Goal: Task Accomplishment & Management: Complete application form

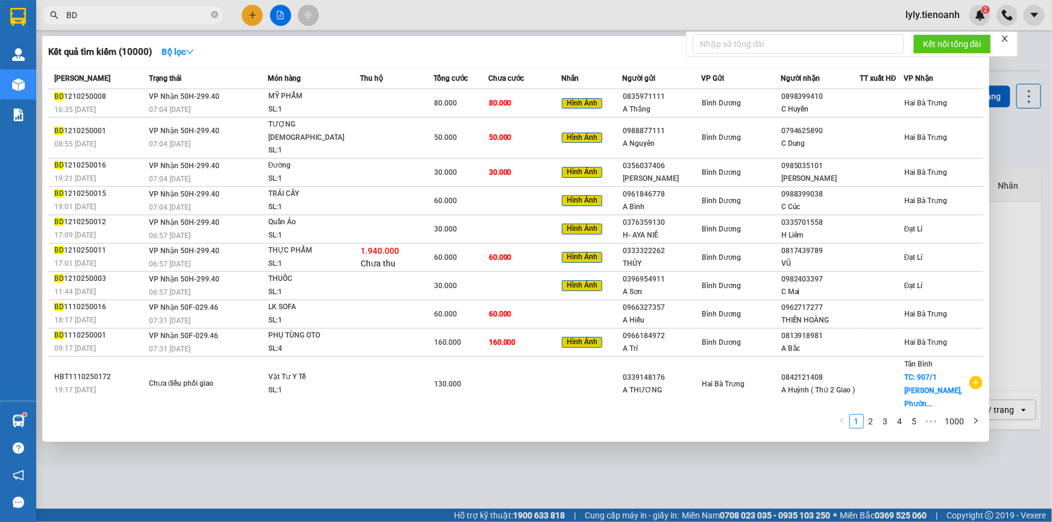
click at [122, 16] on input "BD" at bounding box center [137, 14] width 142 height 13
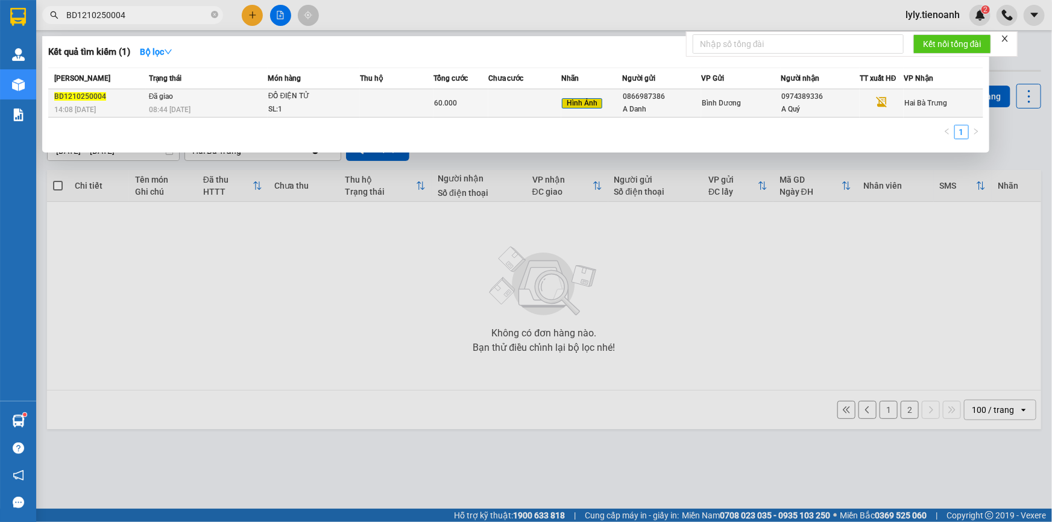
type input "BD1210250004"
click at [353, 107] on div "SL: 1" at bounding box center [313, 109] width 90 height 13
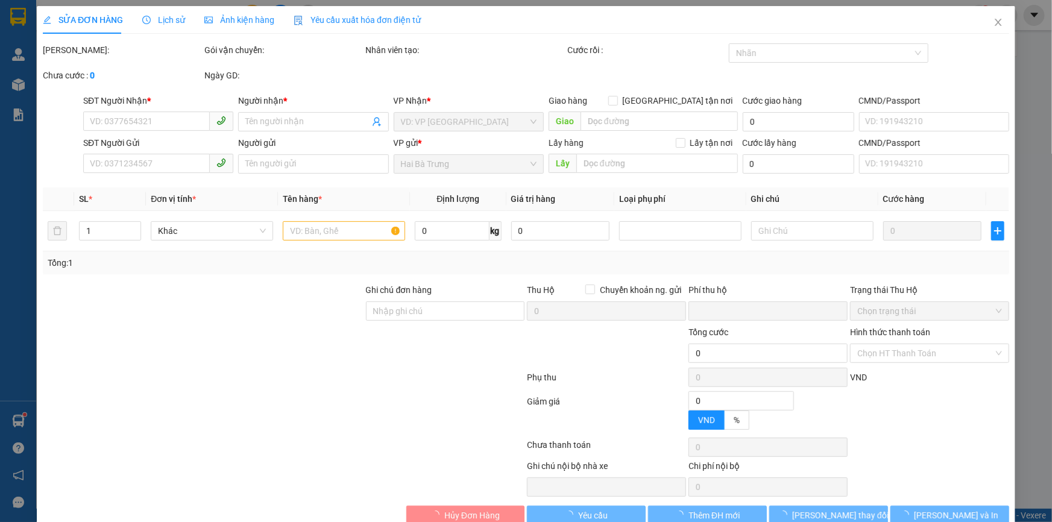
type input "0974389336"
type input "A Quý"
type input "0866987386"
type input "A Danh"
type input "0"
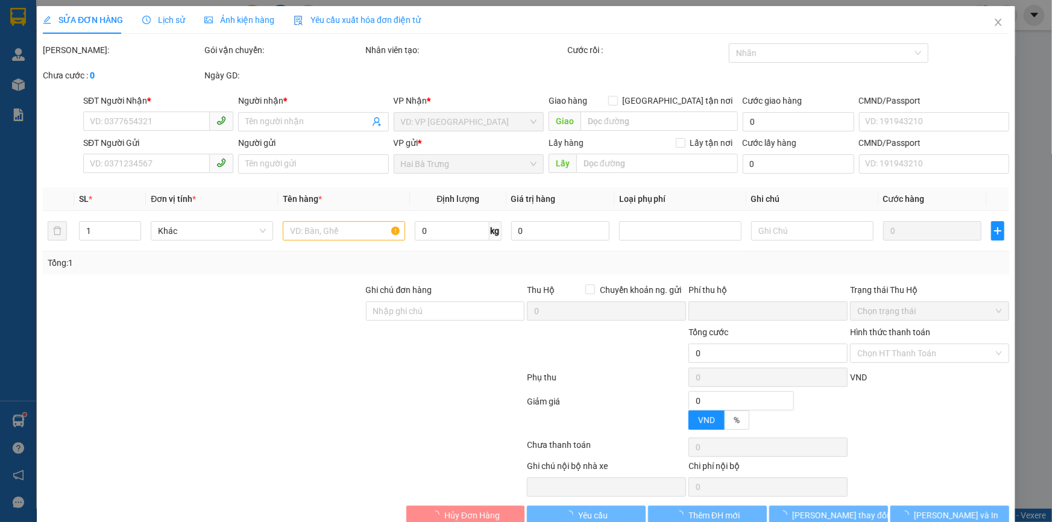
type input "60.000"
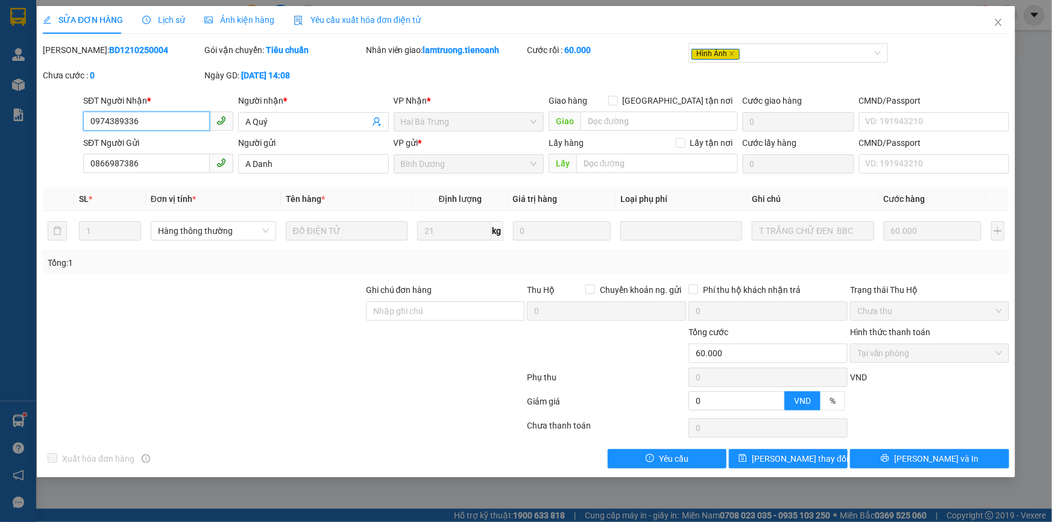
click at [122, 118] on input "0974389336" at bounding box center [146, 121] width 127 height 19
click at [109, 49] on b "BD1210250004" at bounding box center [138, 50] width 59 height 10
copy b "BD1210250004"
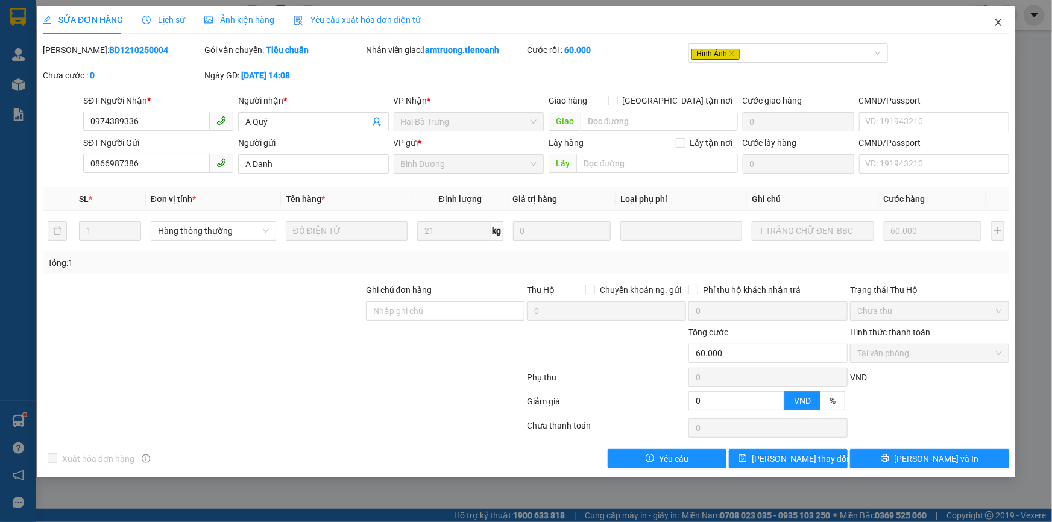
click at [995, 28] on span "Close" at bounding box center [999, 23] width 34 height 34
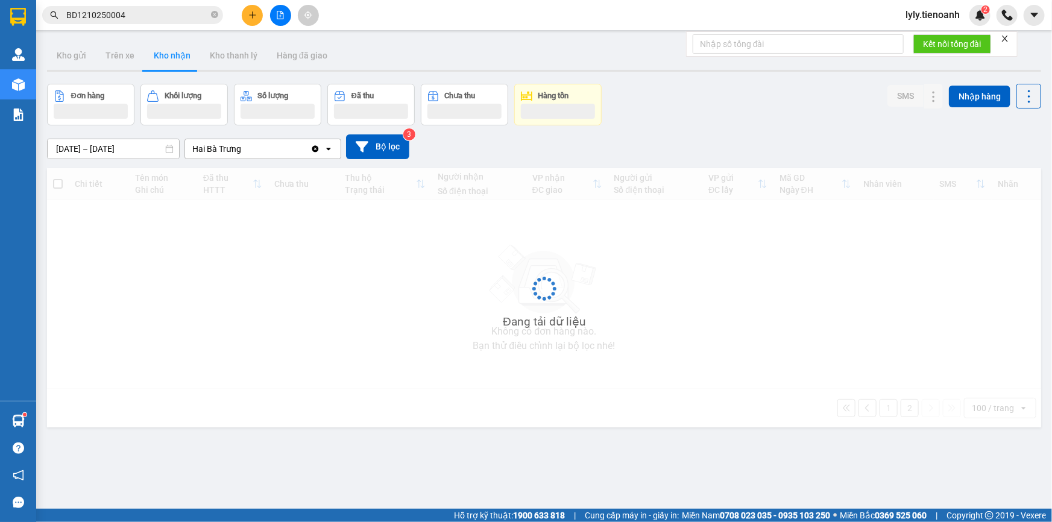
click at [122, 11] on input "BD1210250004" at bounding box center [137, 14] width 142 height 13
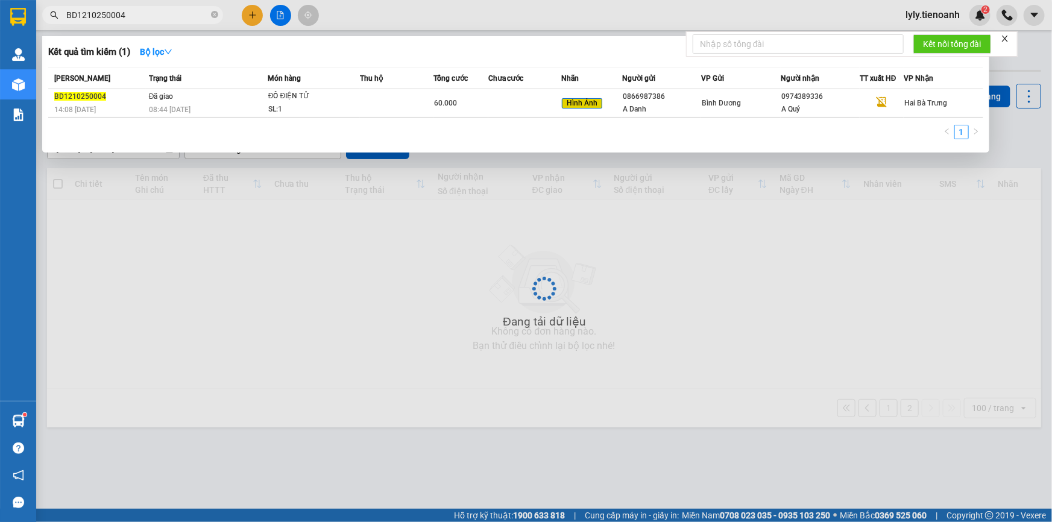
click at [122, 11] on input "BD1210250004" at bounding box center [137, 14] width 142 height 13
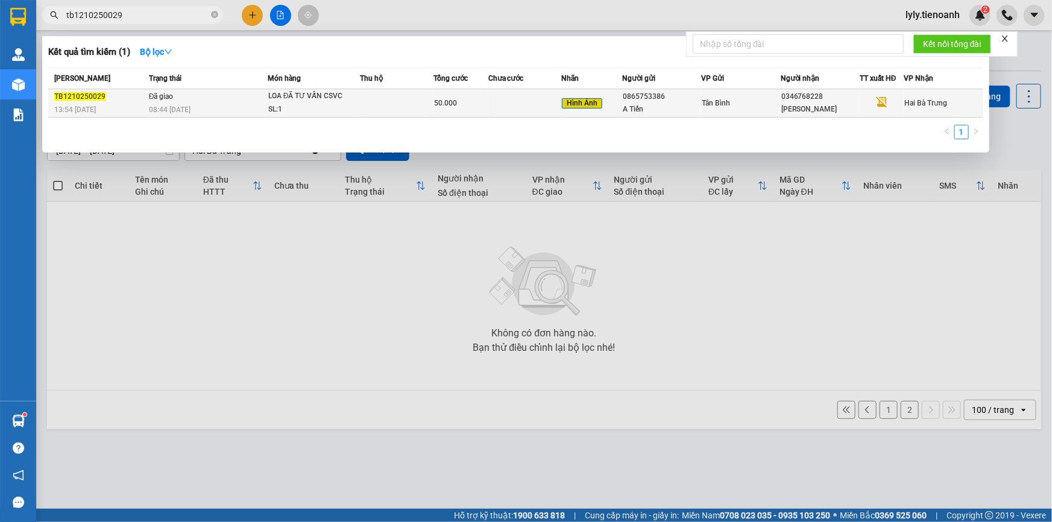
type input "tb1210250029"
click at [203, 109] on div "08:44 [DATE]" at bounding box center [208, 109] width 118 height 13
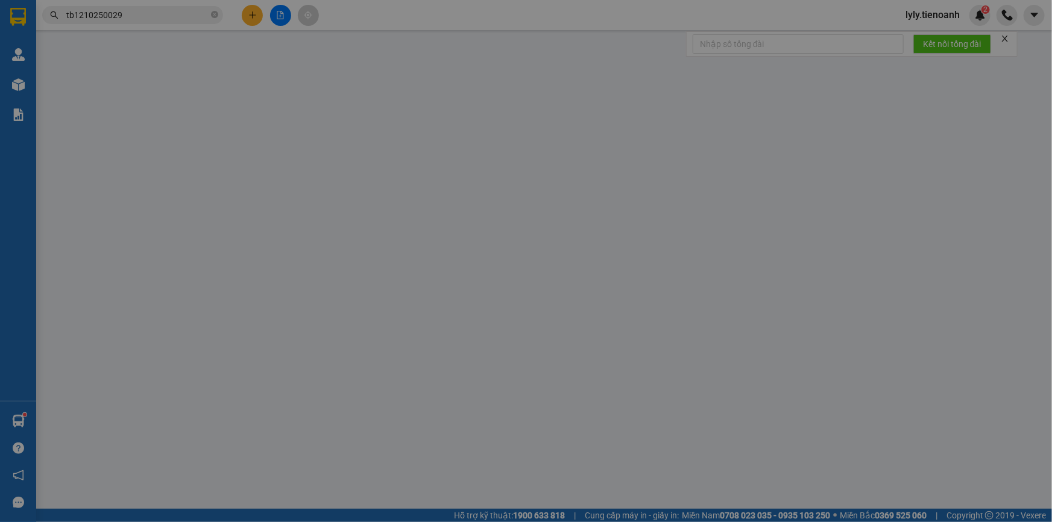
type input "0346768228"
type input "[PERSON_NAME]"
type input "0865753386"
type input "A Tiến"
type input "0"
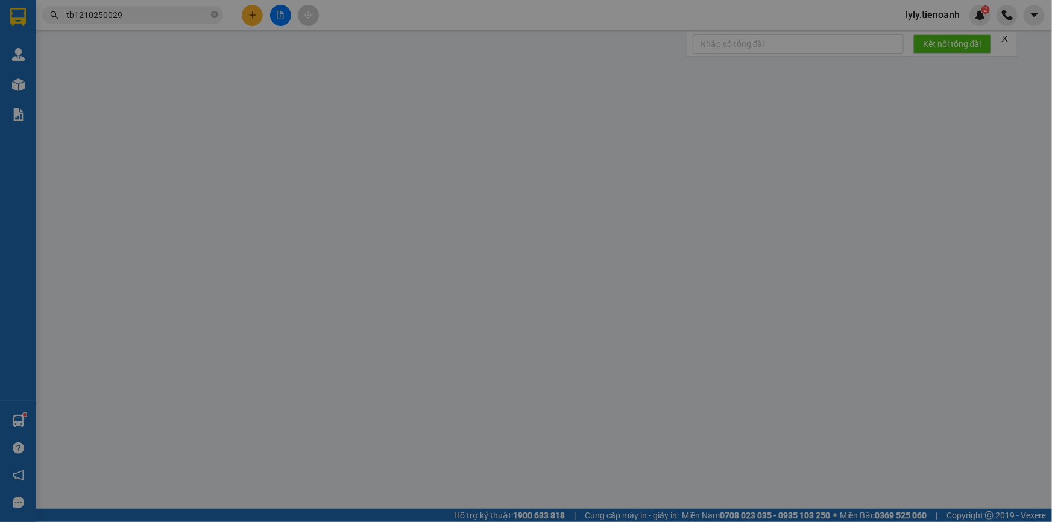
type input "50.000"
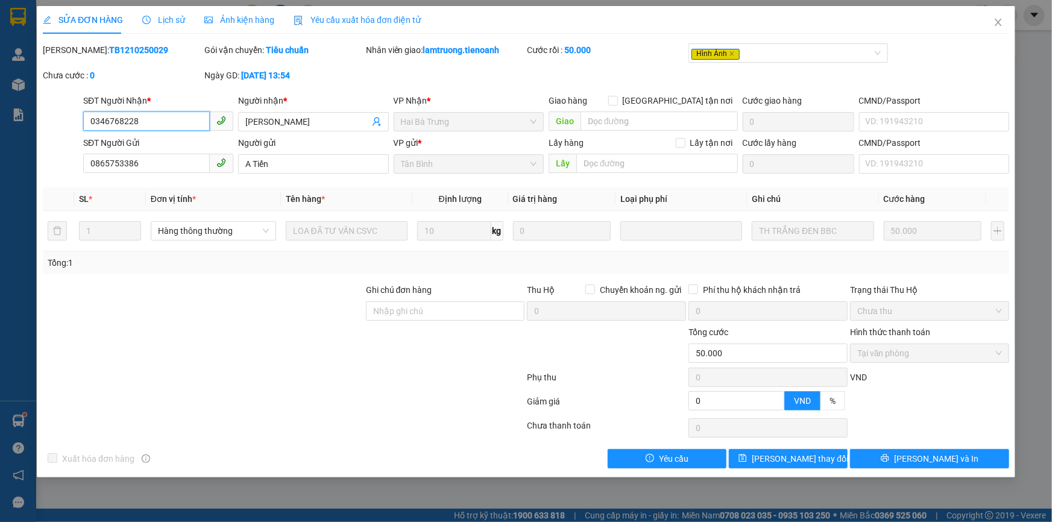
click at [165, 113] on input "0346768228" at bounding box center [146, 121] width 127 height 19
click at [109, 50] on b "TB1210250029" at bounding box center [138, 50] width 59 height 10
copy b "TB1210250029"
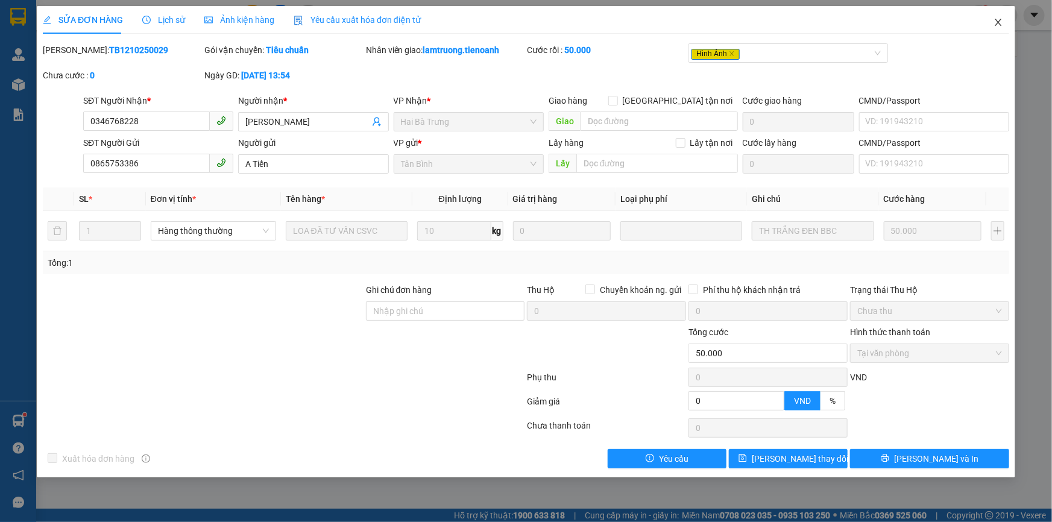
click at [997, 24] on icon "close" at bounding box center [998, 22] width 7 height 7
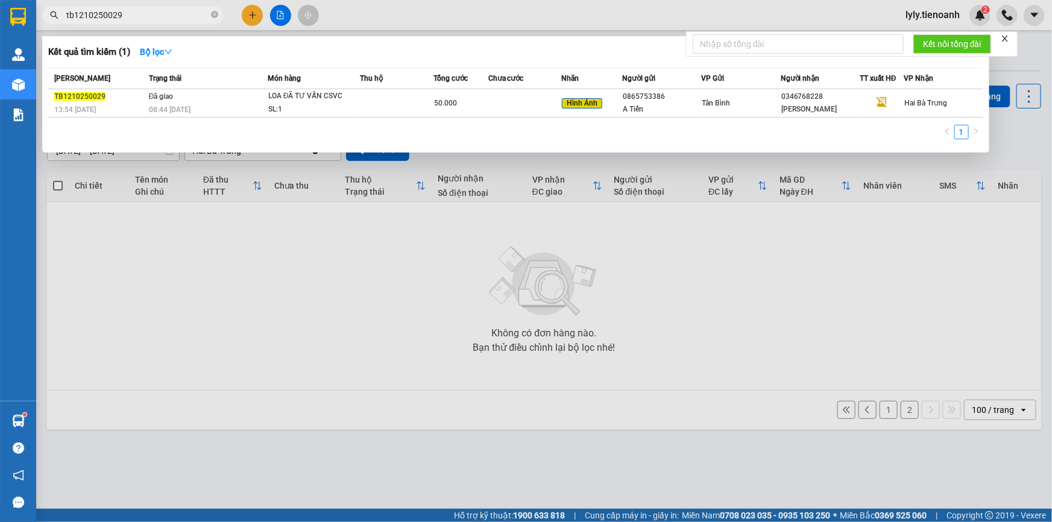
click at [191, 17] on input "tb1210250029" at bounding box center [137, 14] width 142 height 13
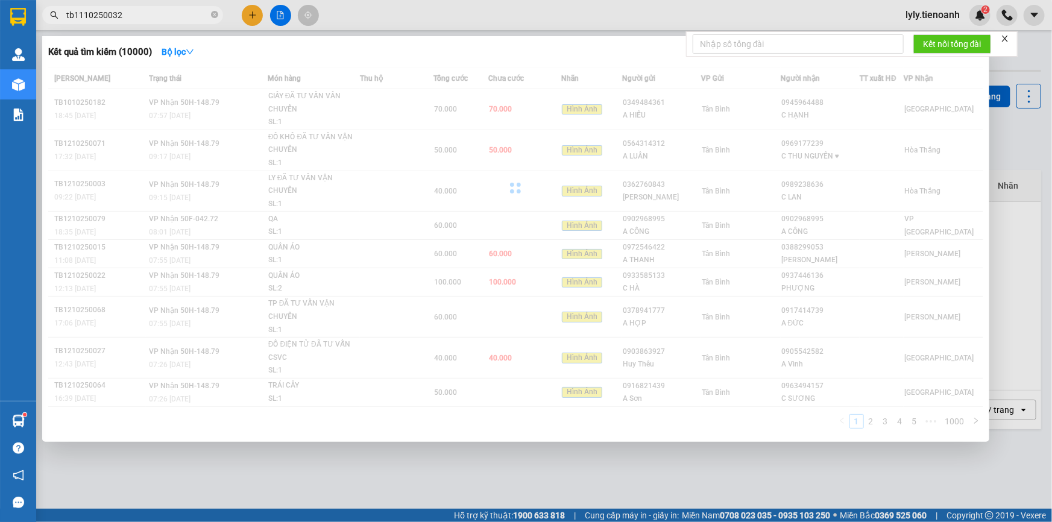
click at [191, 17] on input "tb1110250032" at bounding box center [137, 14] width 142 height 13
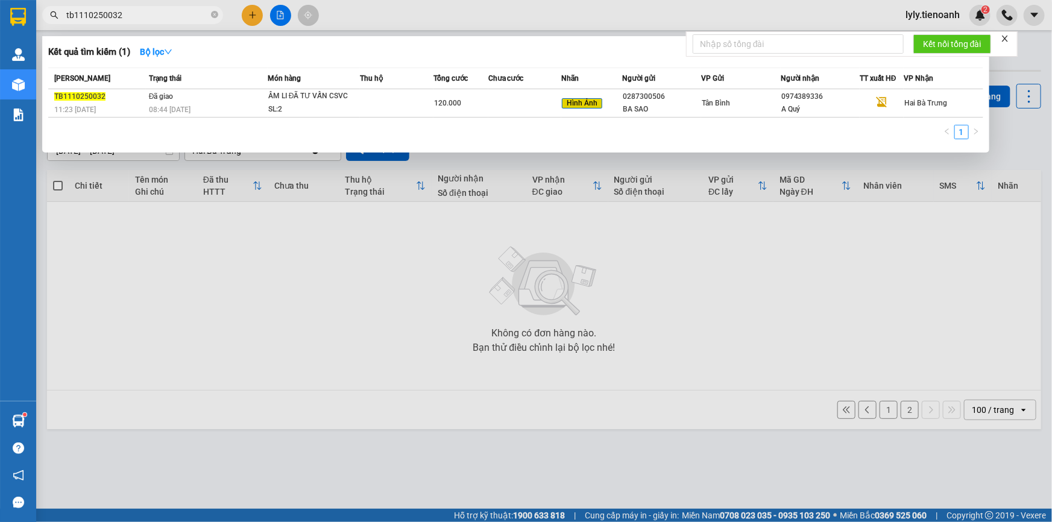
click at [191, 17] on input "tb1110250032" at bounding box center [137, 14] width 142 height 13
type input "tb1110250032"
click at [202, 109] on div "08:44 [DATE]" at bounding box center [208, 109] width 118 height 13
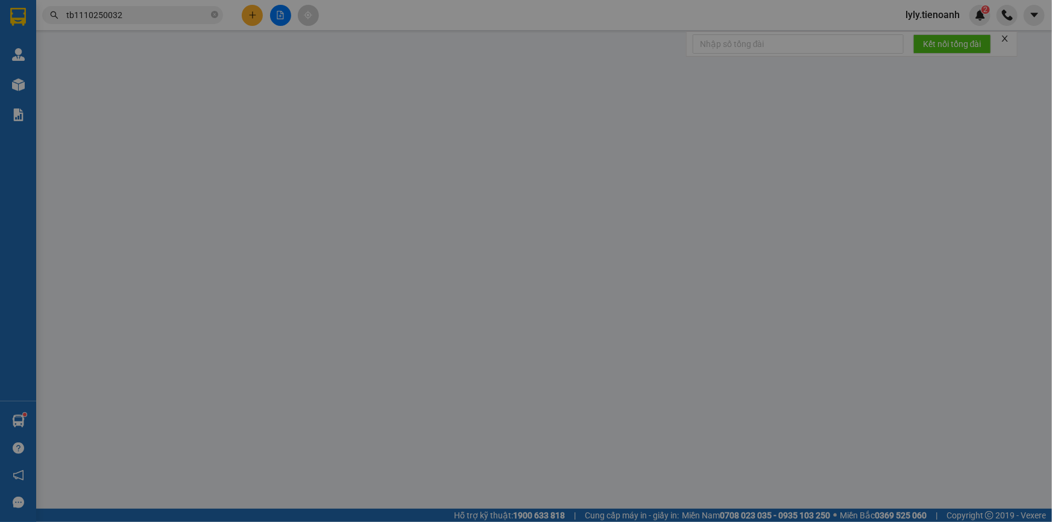
type input "0974389336"
type input "A Quý"
type input "0287300506"
type input "BA SAO"
type input "mã hóa đơn: DEH8CRV1XMX3"
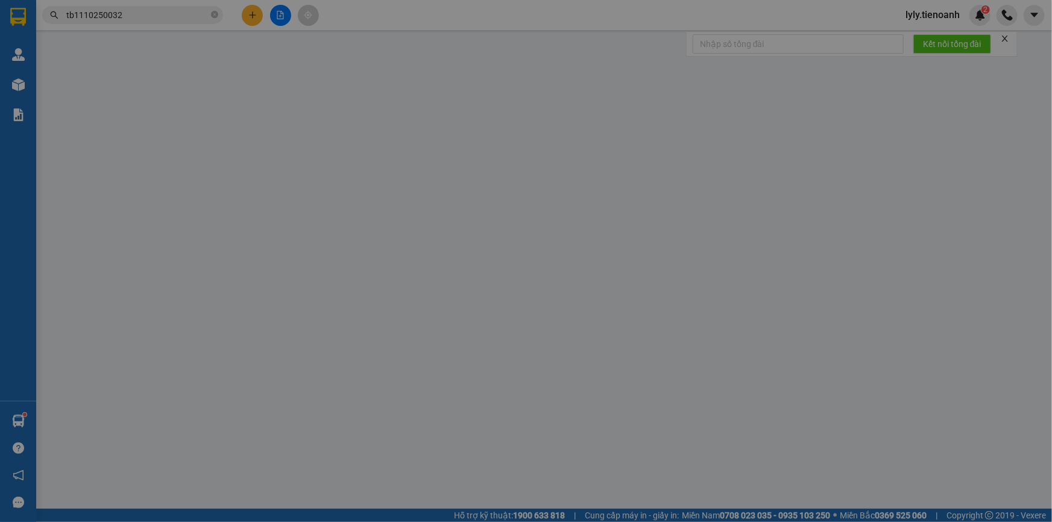
type input "0"
type input "120.000"
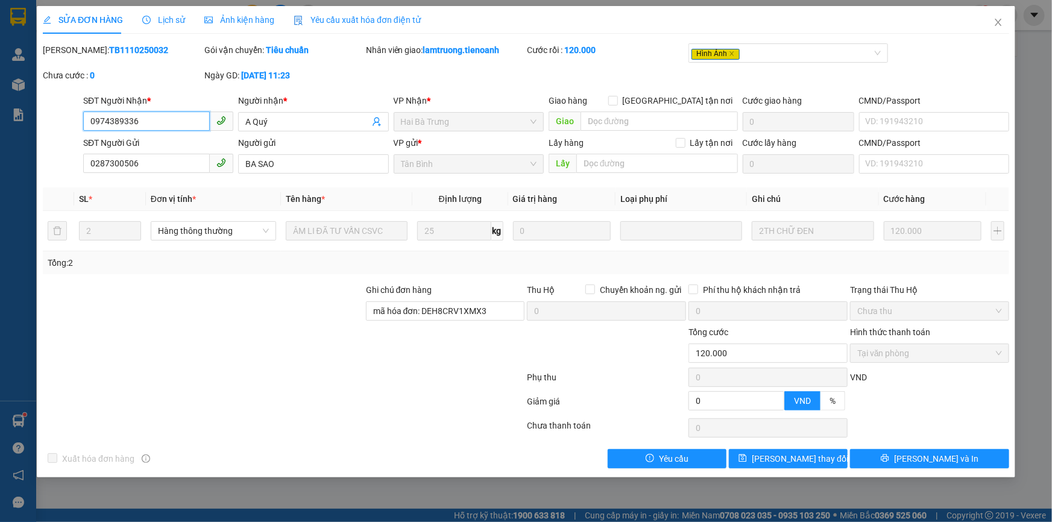
click at [202, 117] on input "0974389336" at bounding box center [146, 121] width 127 height 19
click at [113, 49] on b "TB1110250032" at bounding box center [138, 50] width 59 height 10
copy b "TB1110250032"
